Goal: Task Accomplishment & Management: Use online tool/utility

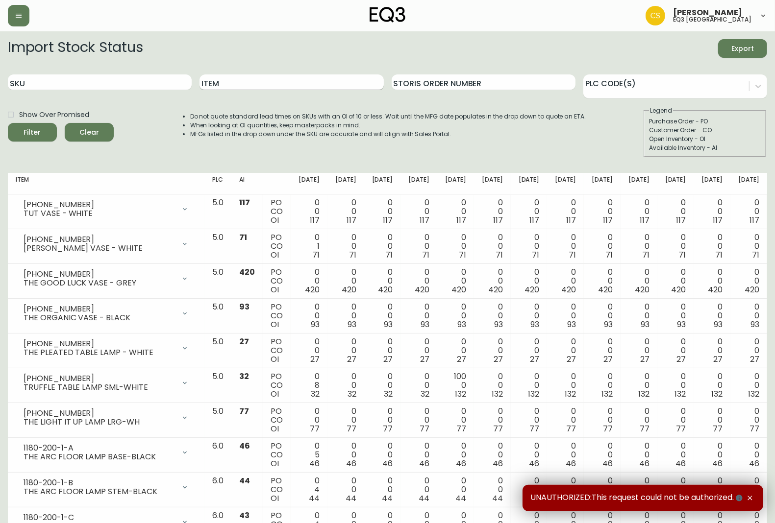
click at [226, 83] on input "Item" at bounding box center [291, 83] width 184 height 16
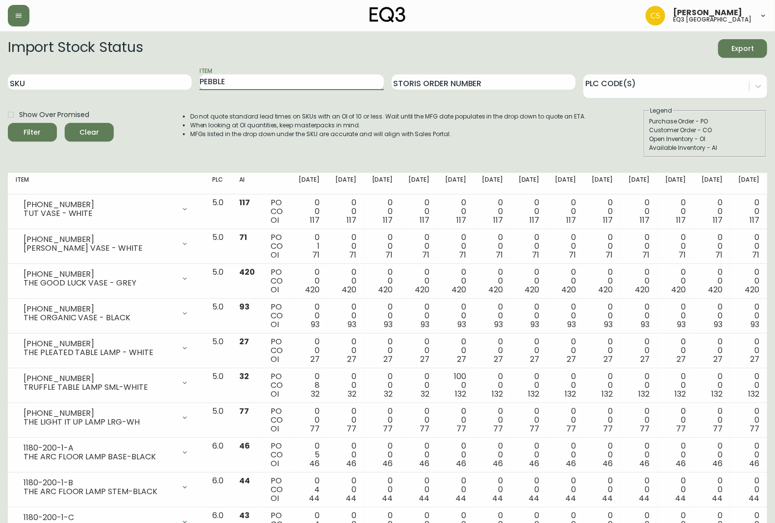
type input "PEBBLE"
click at [8, 123] on button "Filter" at bounding box center [32, 132] width 49 height 19
